Goal: Find specific page/section: Find specific page/section

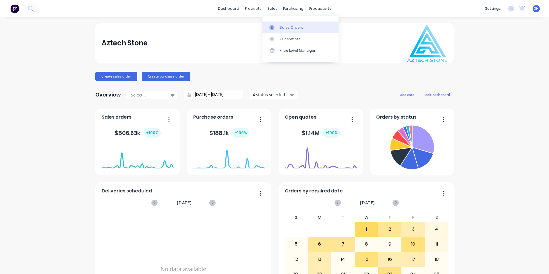
click at [282, 26] on div "Sales Orders" at bounding box center [292, 27] width 24 height 5
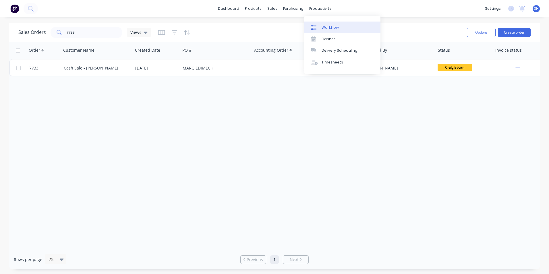
drag, startPoint x: 314, startPoint y: 8, endPoint x: 329, endPoint y: 26, distance: 22.4
click at [316, 9] on div "productivity" at bounding box center [321, 8] width 28 height 9
click at [331, 28] on div "Workflow" at bounding box center [330, 27] width 17 height 5
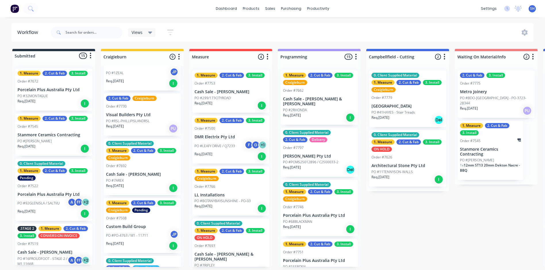
scroll to position [259, 0]
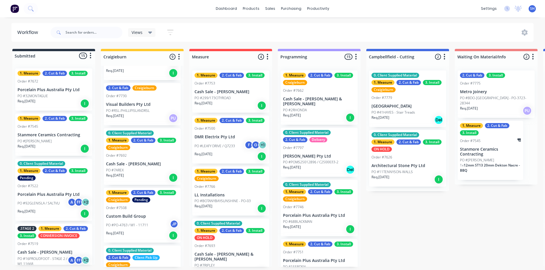
click at [144, 214] on p "Custom Build Group" at bounding box center [142, 216] width 72 height 5
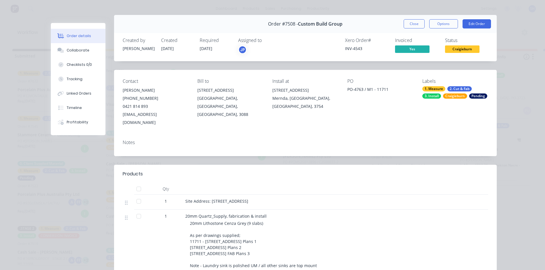
scroll to position [0, 0]
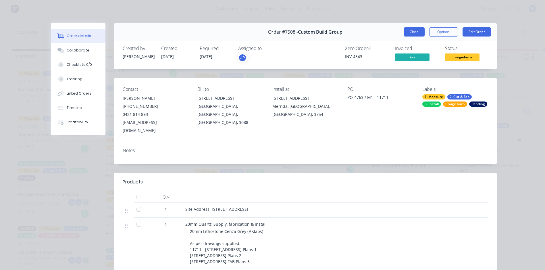
click at [416, 32] on button "Close" at bounding box center [414, 31] width 21 height 9
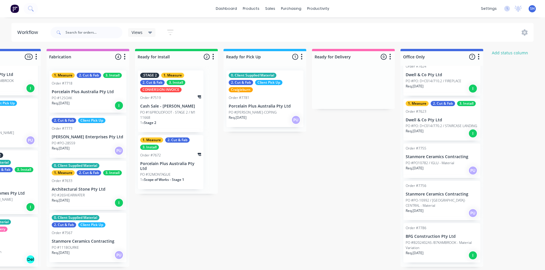
scroll to position [106, 0]
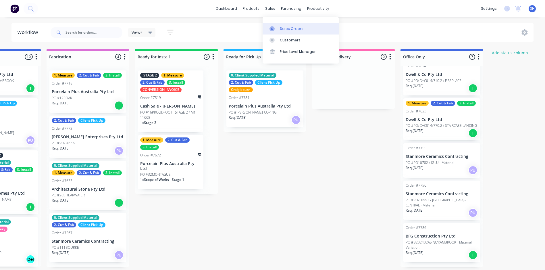
click at [282, 28] on div "Sales Orders" at bounding box center [292, 28] width 24 height 5
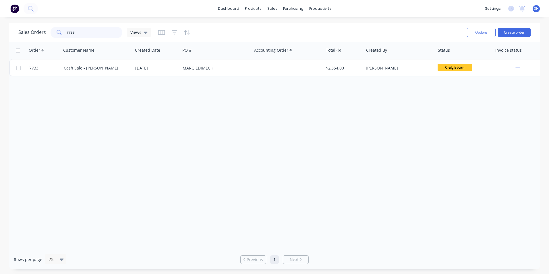
drag, startPoint x: 98, startPoint y: 33, endPoint x: 48, endPoint y: 33, distance: 50.6
click at [48, 33] on div "Sales Orders 7733 Views" at bounding box center [84, 32] width 133 height 11
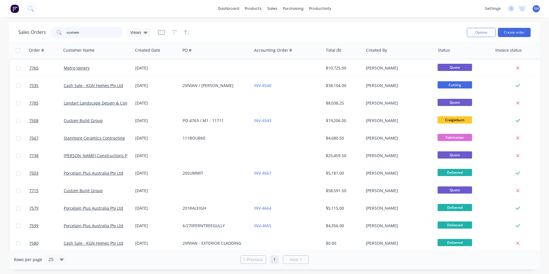
type input "custom"
